Goal: Find specific page/section: Find specific page/section

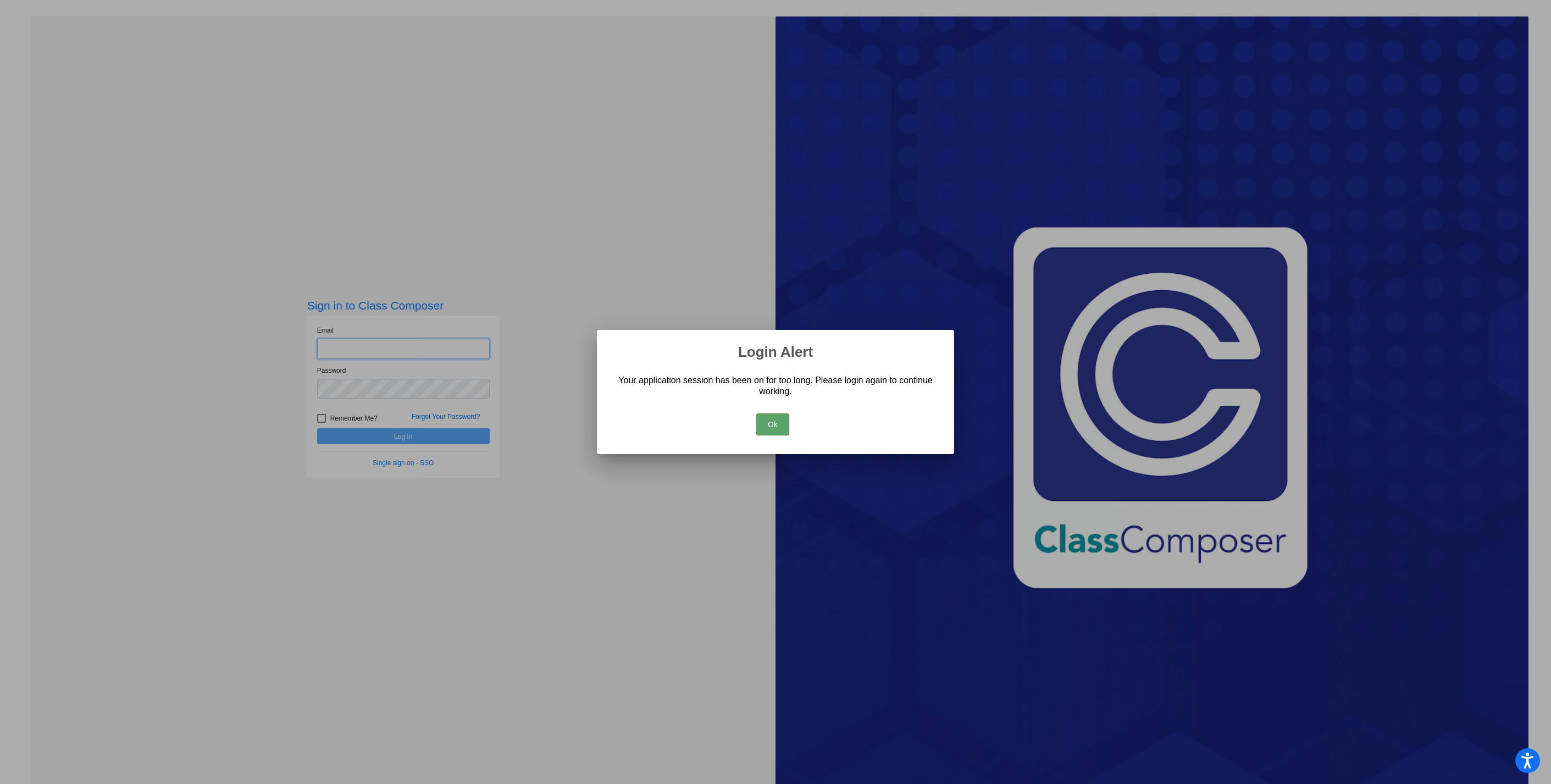
type input "[EMAIL_ADDRESS][DOMAIN_NAME]"
click at [775, 425] on button "Ok" at bounding box center [773, 424] width 33 height 22
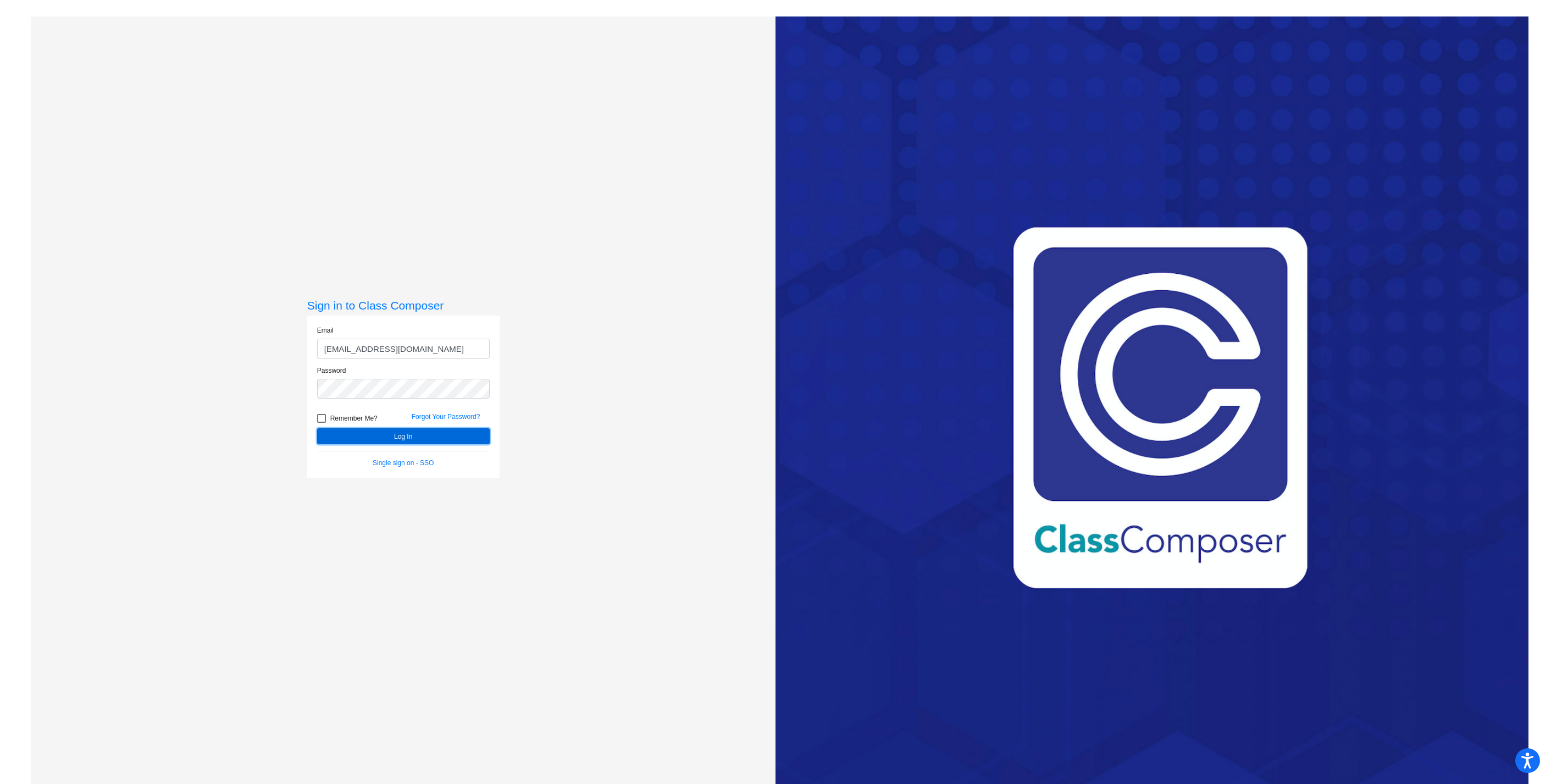
click at [415, 439] on button "Log In" at bounding box center [403, 436] width 172 height 16
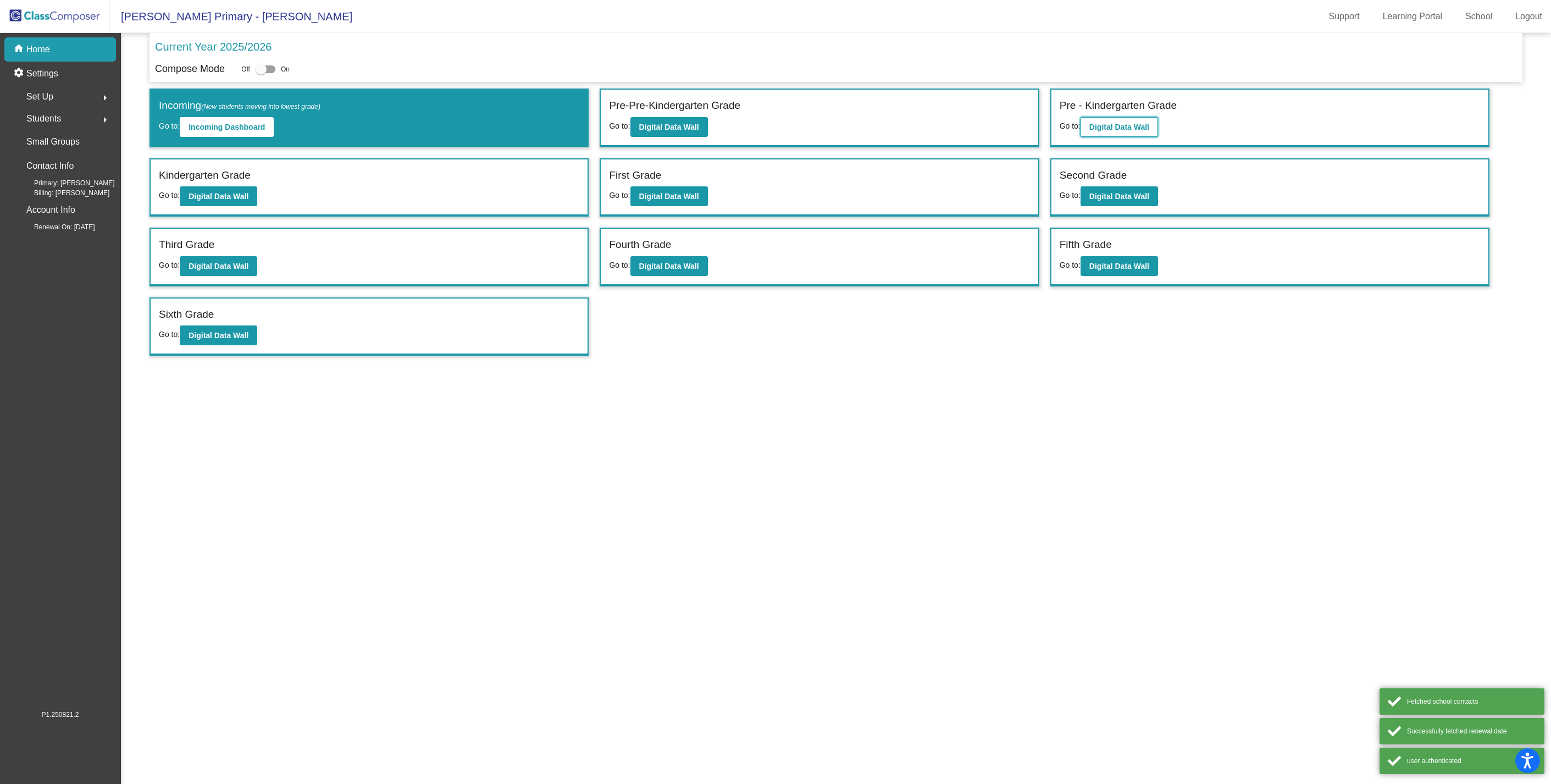
click at [1146, 128] on b "Digital Data Wall" at bounding box center [1119, 127] width 60 height 9
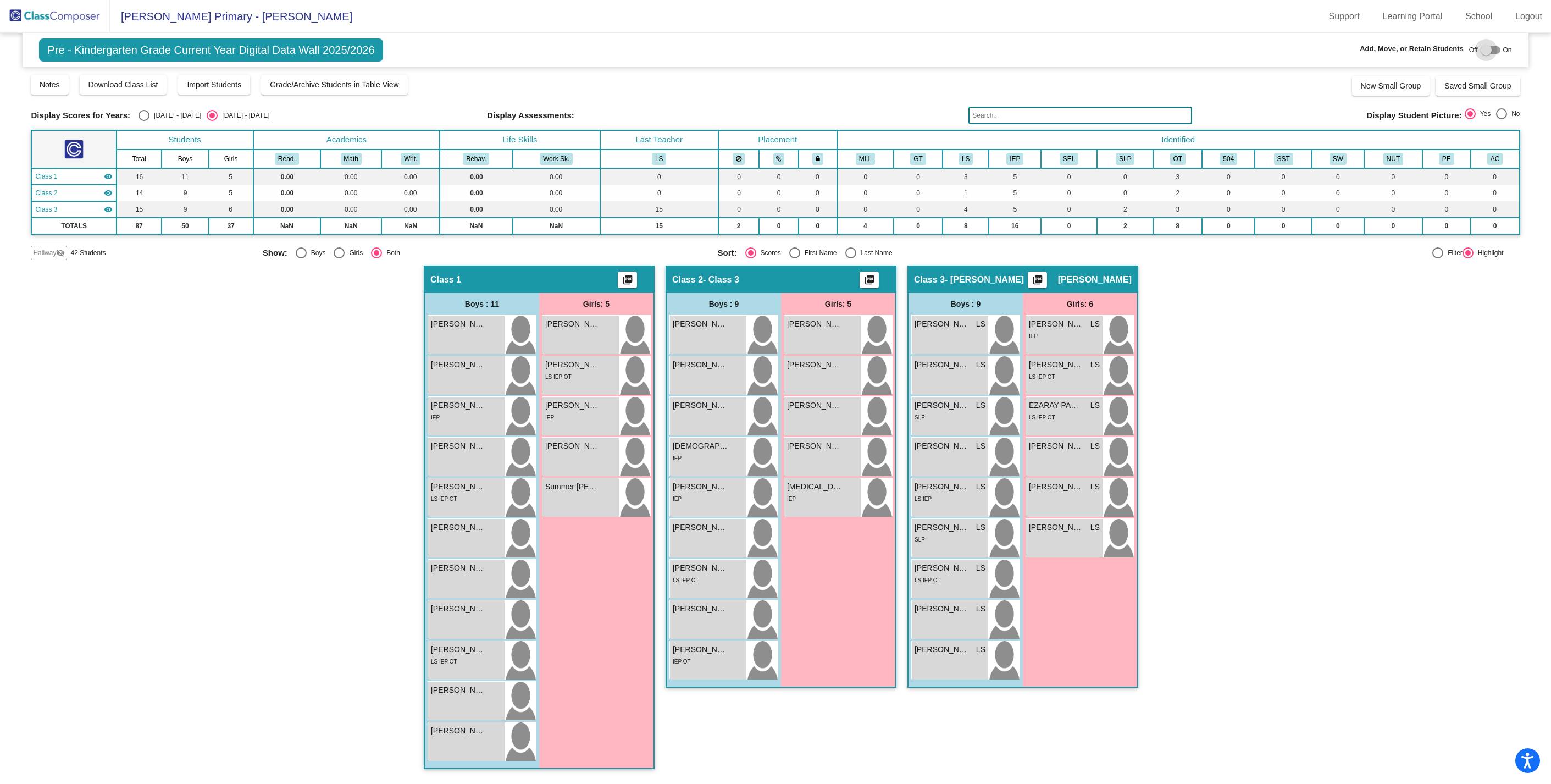
click at [1485, 47] on div at bounding box center [1486, 50] width 11 height 11
checkbox input "true"
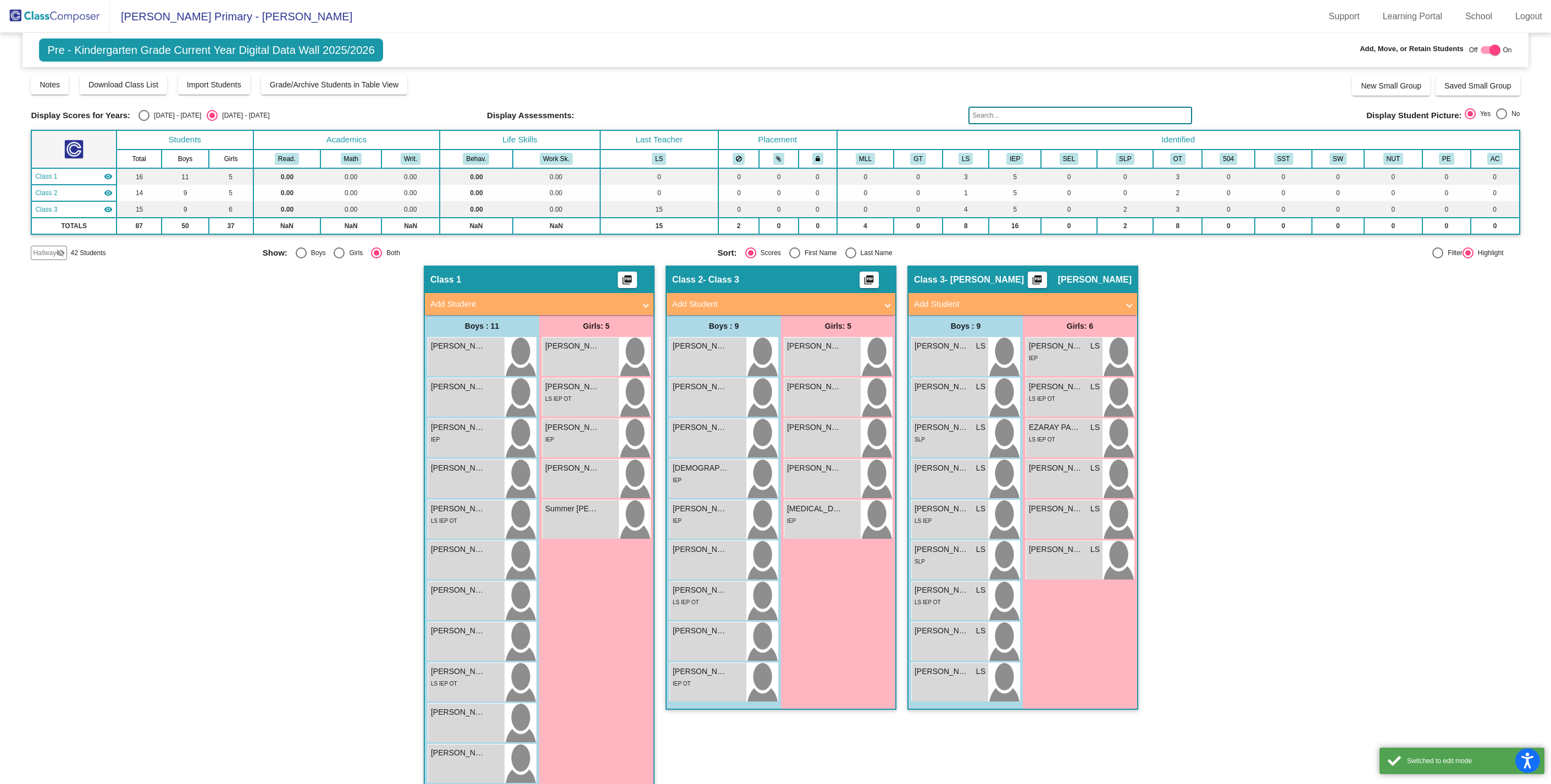
click at [53, 255] on span "Hallway" at bounding box center [44, 252] width 23 height 10
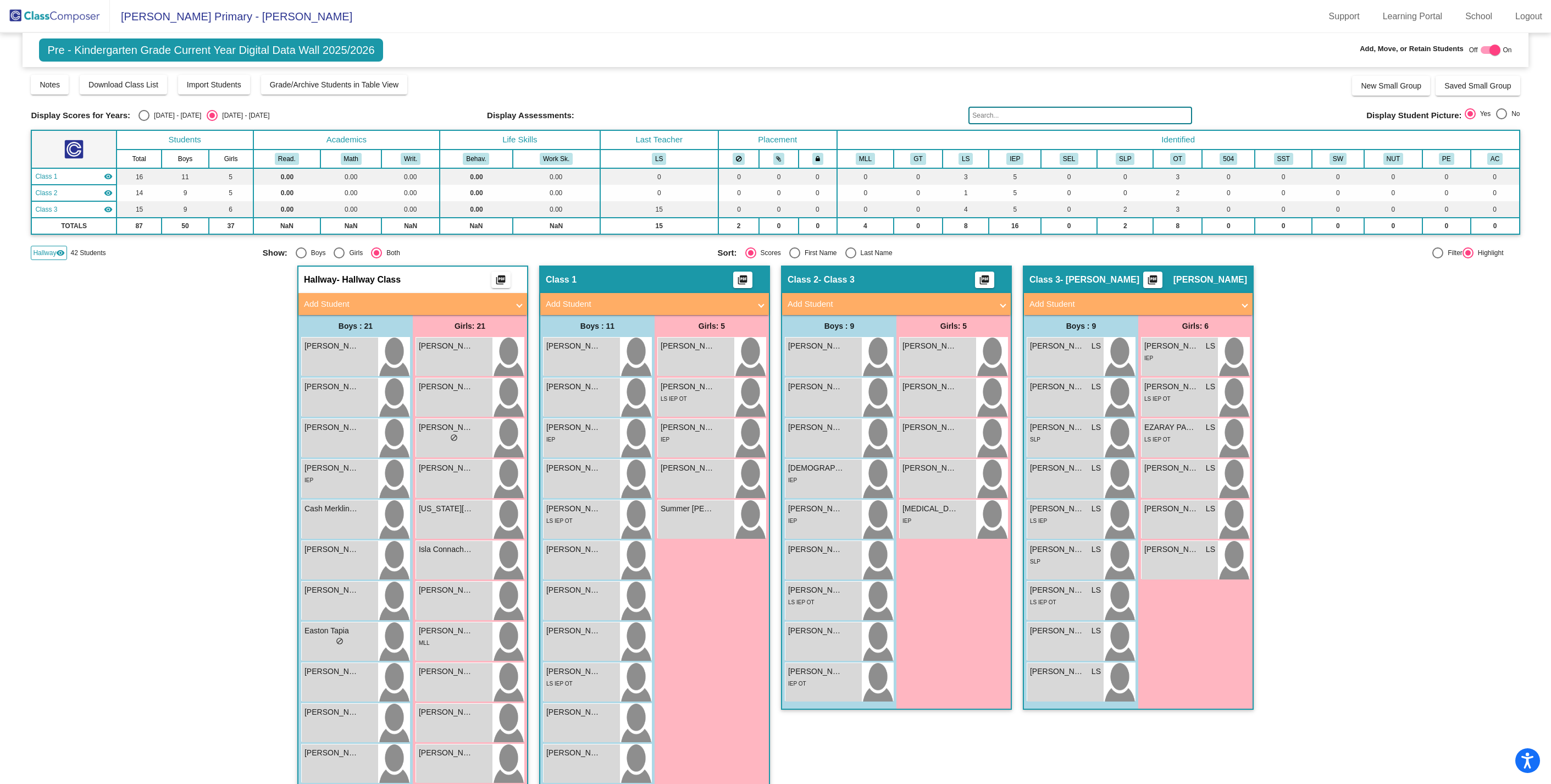
click at [53, 255] on span "Hallway" at bounding box center [44, 252] width 23 height 10
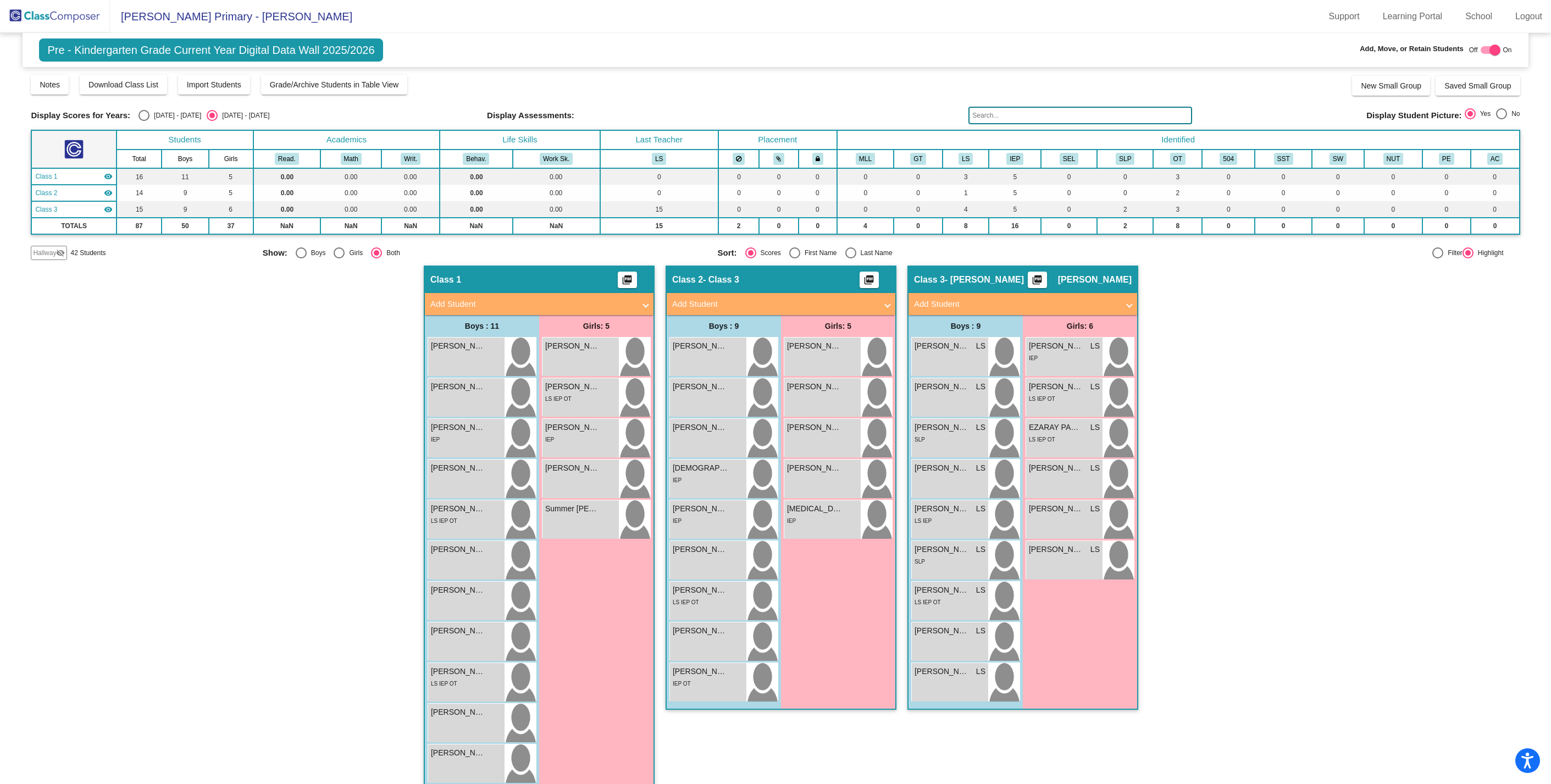
click at [53, 255] on span "Hallway" at bounding box center [44, 252] width 23 height 10
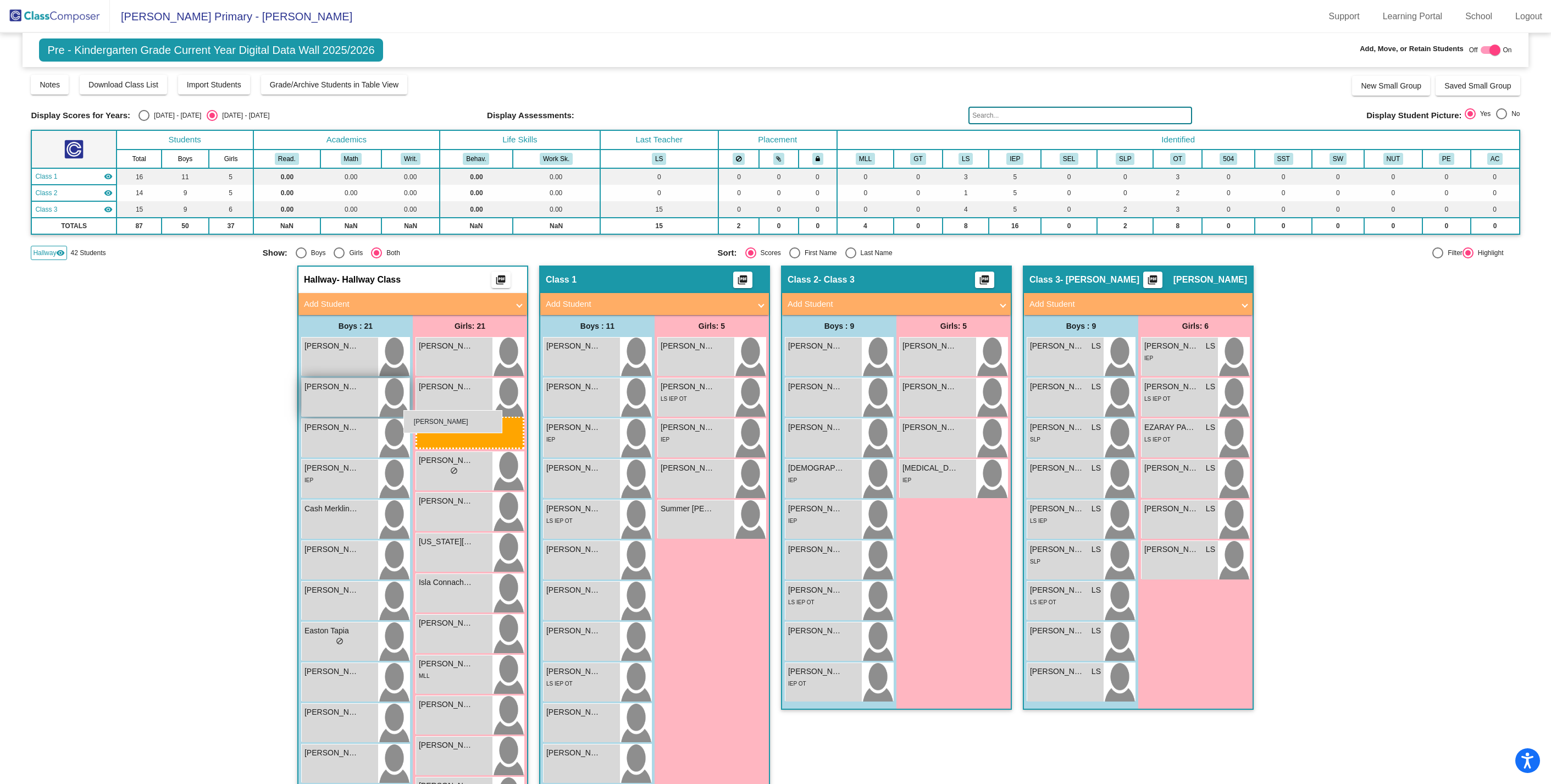
drag, startPoint x: 951, startPoint y: 431, endPoint x: 402, endPoint y: 410, distance: 549.4
drag, startPoint x: 947, startPoint y: 434, endPoint x: 450, endPoint y: 422, distance: 497.1
